Goal: Task Accomplishment & Management: Manage account settings

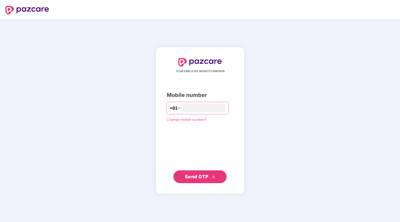
type input "**********"
click at [201, 178] on span "Send OTP" at bounding box center [197, 177] width 24 height 6
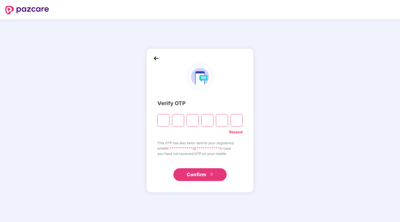
paste input "*"
type input "*"
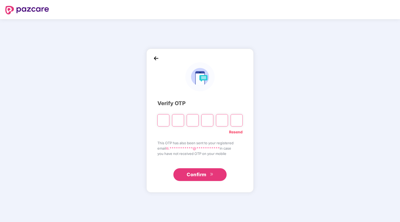
type input "*"
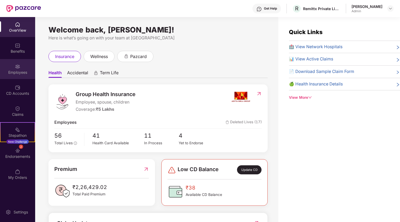
click at [13, 62] on div "Employees" at bounding box center [17, 69] width 35 height 20
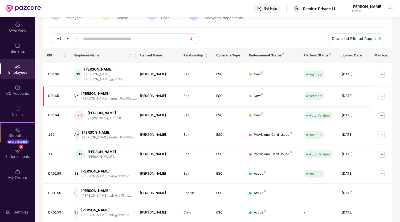
scroll to position [53, 0]
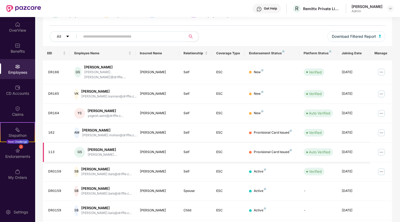
click at [105, 147] on div "[PERSON_NAME]" at bounding box center [103, 149] width 30 height 5
click at [384, 148] on img at bounding box center [382, 152] width 9 height 9
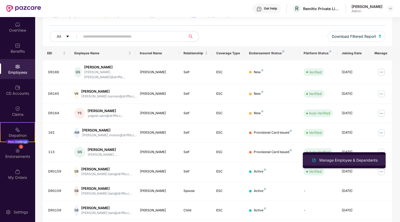
click at [363, 161] on div "Manage Employee & Dependents" at bounding box center [349, 161] width 61 height 6
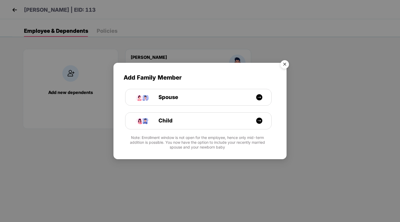
click at [285, 66] on img "Close" at bounding box center [285, 65] width 15 height 15
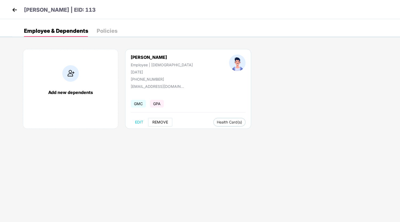
click at [160, 123] on span "REMOVE" at bounding box center [161, 122] width 16 height 4
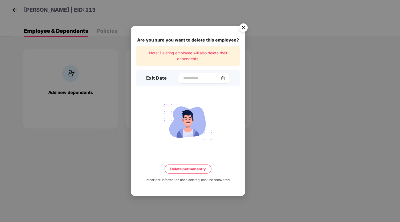
click at [189, 74] on div at bounding box center [204, 78] width 52 height 11
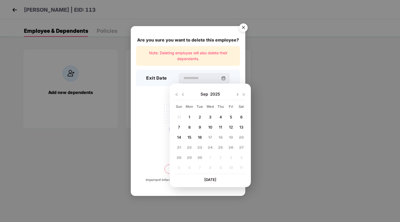
click at [185, 97] on div "[DATE]" at bounding box center [211, 94] width 72 height 11
click at [183, 94] on img at bounding box center [183, 95] width 4 height 4
click at [238, 94] on img at bounding box center [238, 95] width 4 height 4
click at [194, 148] on div "18" at bounding box center [189, 147] width 9 height 8
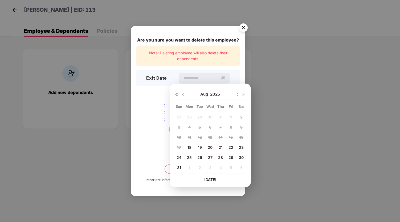
click at [190, 148] on span "18" at bounding box center [190, 147] width 4 height 5
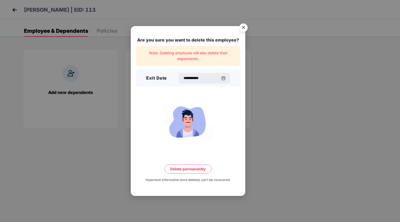
type input "**********"
click at [189, 170] on button "Delete permanently" at bounding box center [188, 169] width 47 height 9
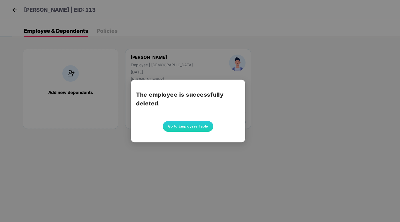
click at [182, 129] on button "Go to Employees Table" at bounding box center [188, 126] width 51 height 11
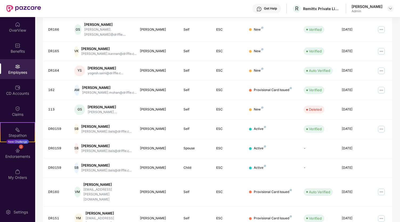
scroll to position [104, 0]
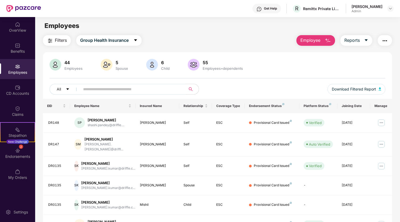
scroll to position [0, 0]
click at [380, 142] on img at bounding box center [382, 145] width 9 height 9
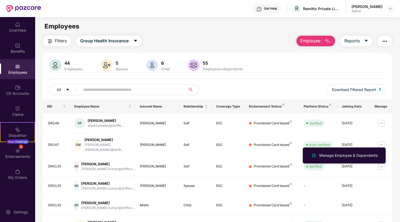
drag, startPoint x: 339, startPoint y: 156, endPoint x: 366, endPoint y: 154, distance: 27.8
click at [366, 154] on div "Manage Employee & Dependents" at bounding box center [349, 156] width 61 height 6
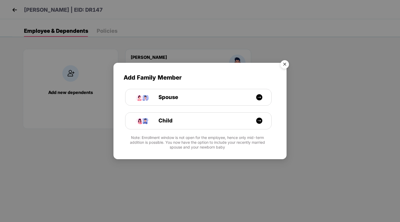
click at [287, 67] on img "Close" at bounding box center [285, 65] width 15 height 15
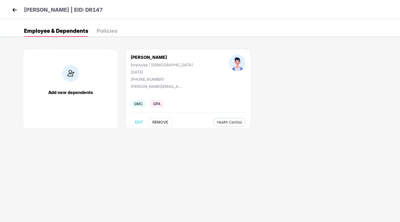
click at [160, 126] on button "REMOVE" at bounding box center [160, 122] width 24 height 9
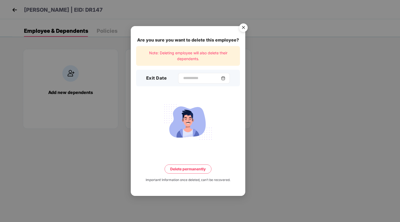
click at [192, 82] on div at bounding box center [204, 78] width 52 height 11
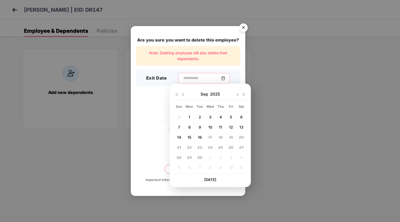
click at [198, 80] on input at bounding box center [202, 78] width 38 height 6
click at [212, 117] on div "3" at bounding box center [210, 117] width 8 height 8
type input "**********"
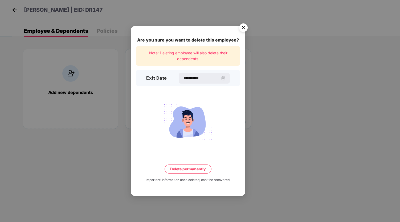
click at [193, 169] on button "Delete permanently" at bounding box center [188, 169] width 47 height 9
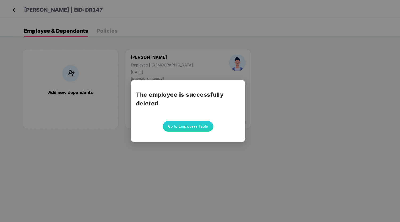
click at [192, 126] on button "Go to Employees Table" at bounding box center [188, 126] width 51 height 11
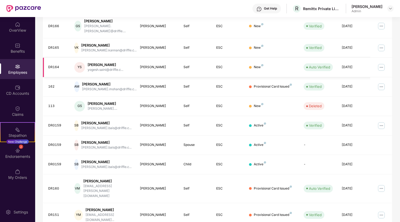
scroll to position [104, 0]
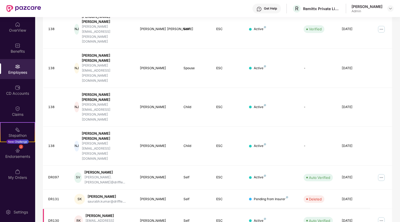
click at [380, 217] on img at bounding box center [382, 221] width 9 height 9
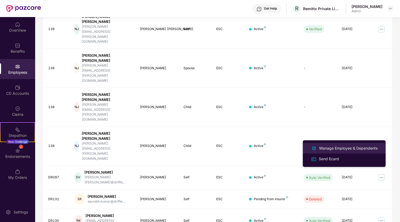
click at [335, 147] on div "Manage Employee & Dependents" at bounding box center [349, 149] width 61 height 6
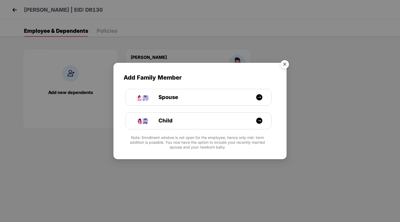
click at [286, 63] on img "Close" at bounding box center [285, 65] width 15 height 15
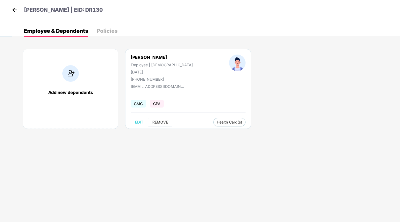
click at [164, 124] on span "REMOVE" at bounding box center [161, 122] width 16 height 4
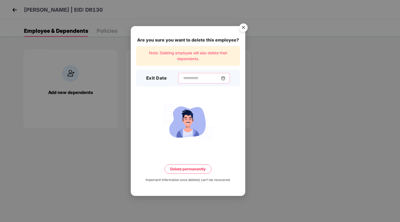
click at [202, 79] on input at bounding box center [202, 78] width 38 height 6
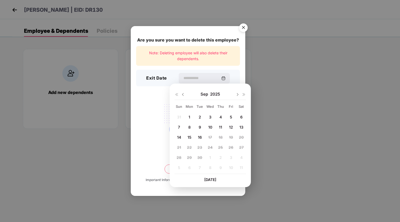
click at [213, 116] on div "3" at bounding box center [210, 117] width 8 height 8
type input "**********"
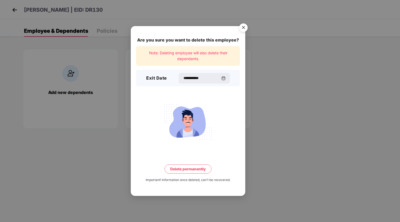
click at [187, 169] on button "Delete permanently" at bounding box center [188, 169] width 47 height 9
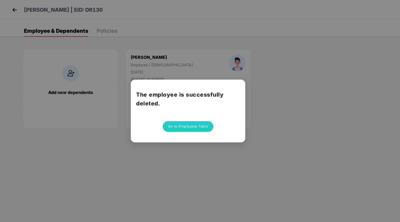
click at [193, 128] on button "Go to Employees Table" at bounding box center [188, 126] width 51 height 11
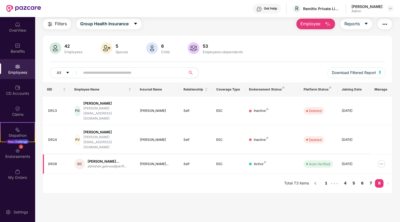
scroll to position [17, 0]
click at [15, 26] on img at bounding box center [17, 24] width 5 height 5
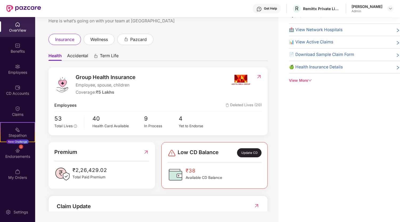
scroll to position [0, 0]
